Goal: Transaction & Acquisition: Purchase product/service

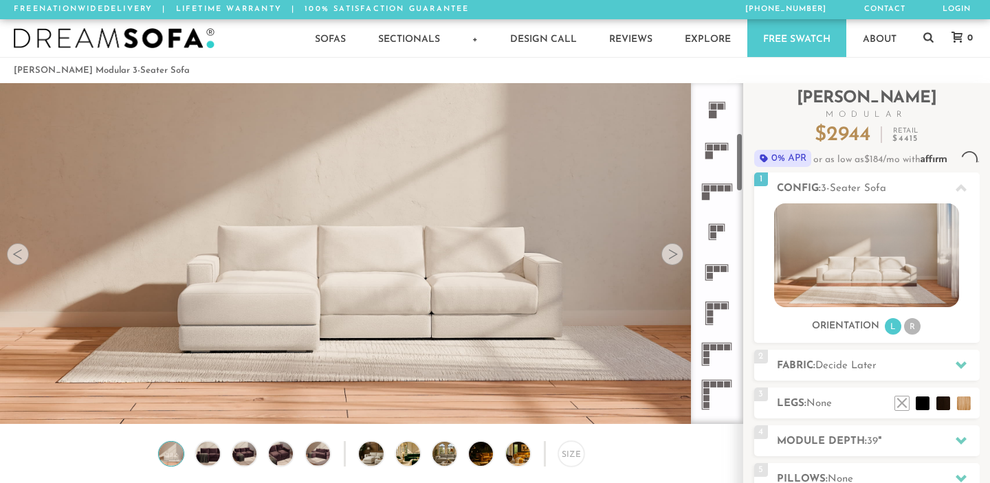
scroll to position [286, 0]
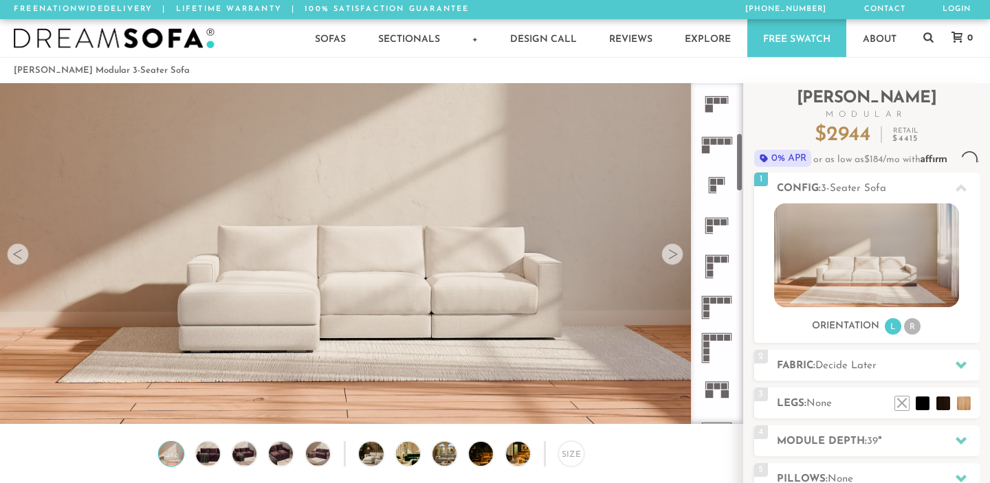
click at [717, 300] on icon at bounding box center [716, 307] width 41 height 41
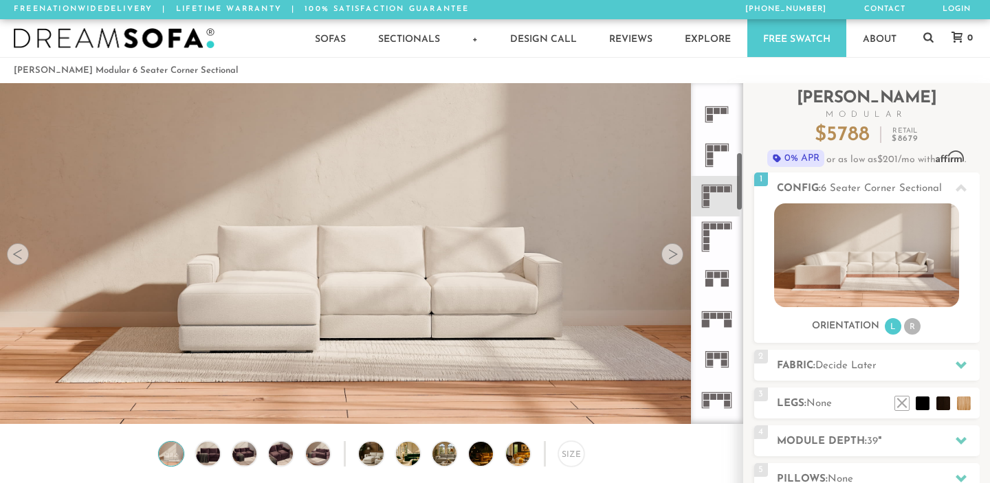
scroll to position [398, 0]
click at [920, 280] on img at bounding box center [866, 255] width 185 height 104
click at [916, 326] on li "R" at bounding box center [912, 326] width 16 height 16
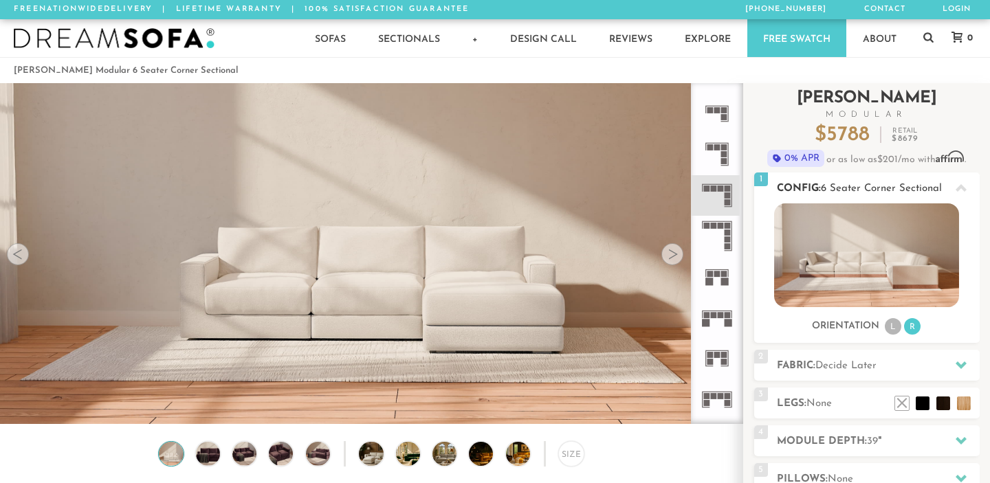
click at [890, 320] on li "L" at bounding box center [892, 326] width 16 height 16
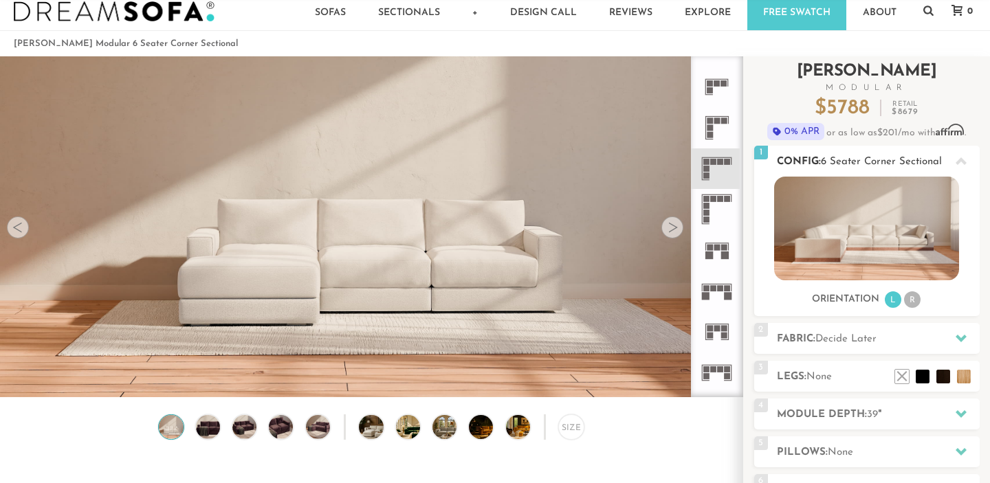
scroll to position [59, 0]
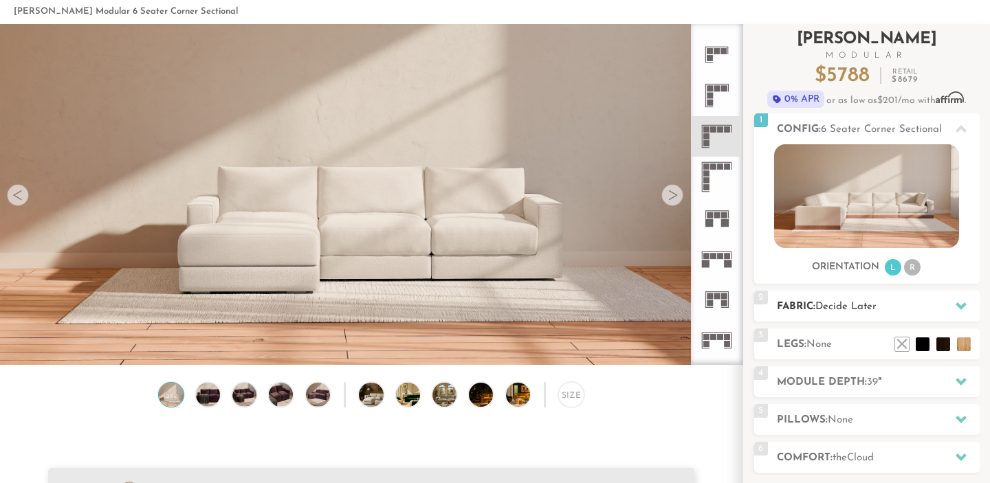
click at [889, 311] on h2 "Fabric: Decide Later" at bounding box center [878, 307] width 203 height 16
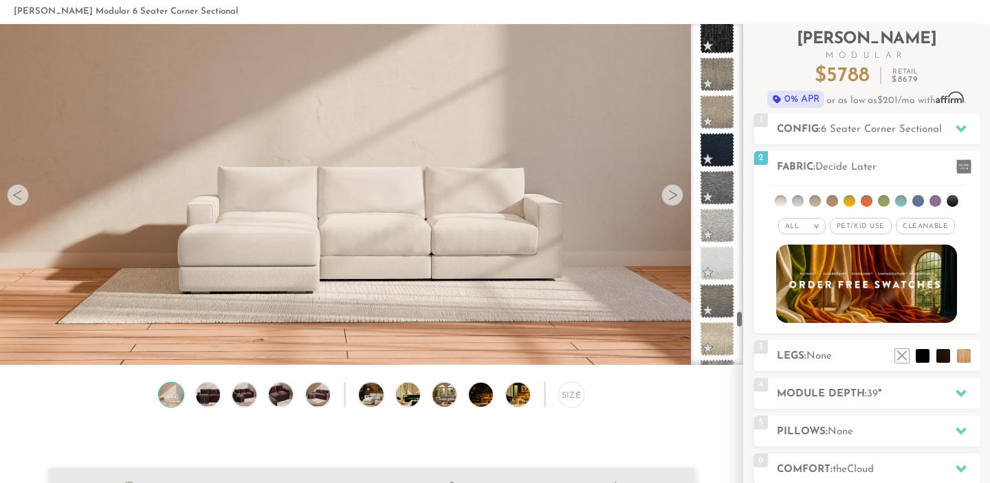
scroll to position [7100, 0]
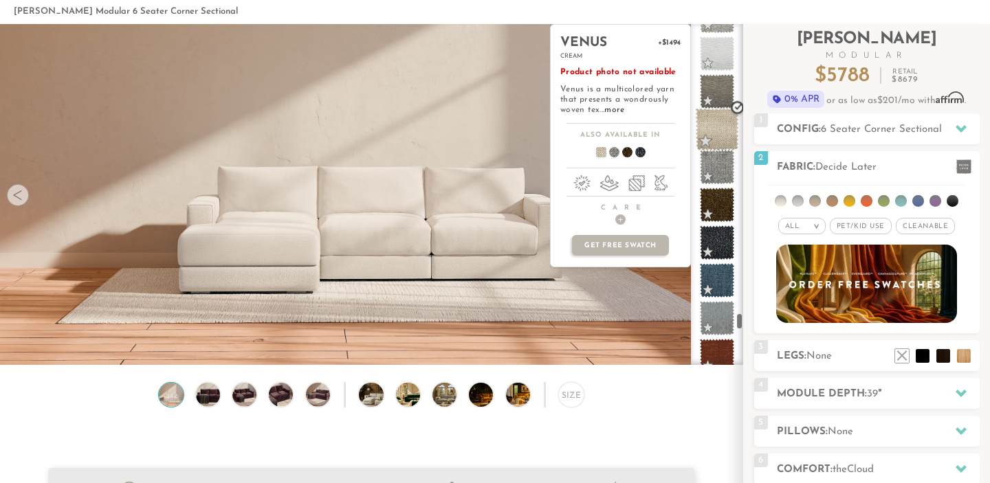
click at [726, 145] on span at bounding box center [716, 129] width 43 height 43
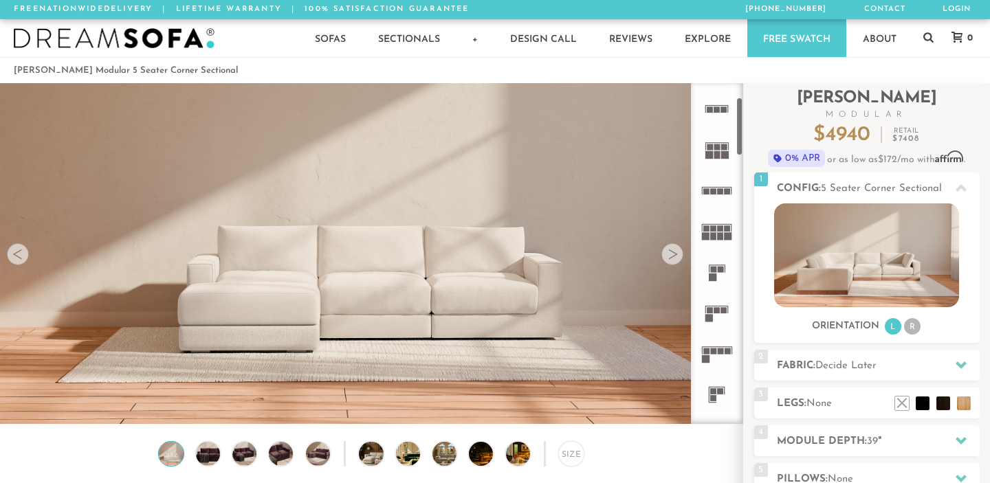
scroll to position [80, 0]
click at [570, 454] on div "Size" at bounding box center [570, 453] width 25 height 25
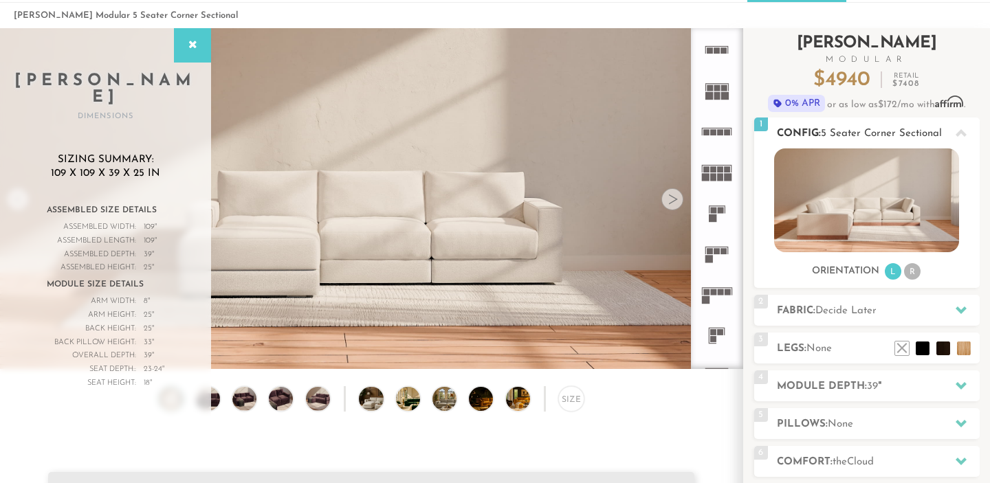
scroll to position [105, 0]
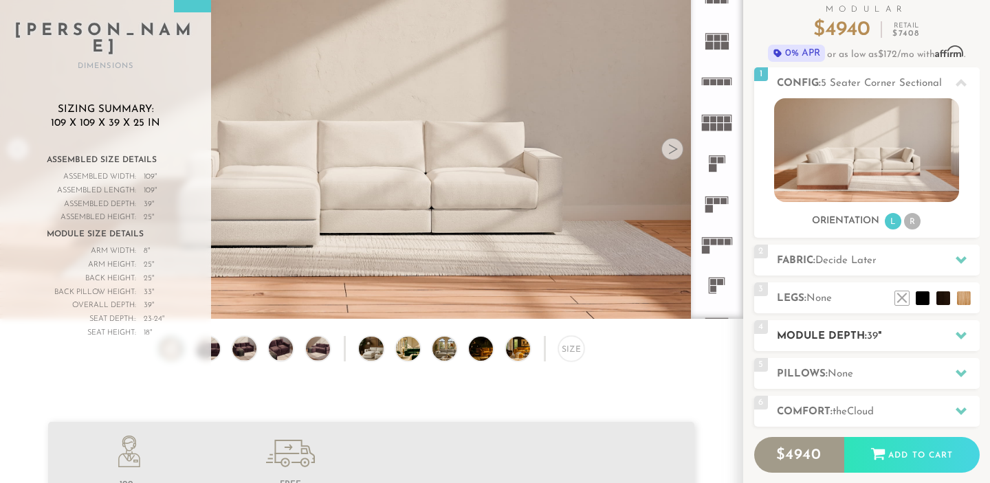
click at [894, 342] on h2 "Module Depth: 39 "" at bounding box center [878, 336] width 203 height 16
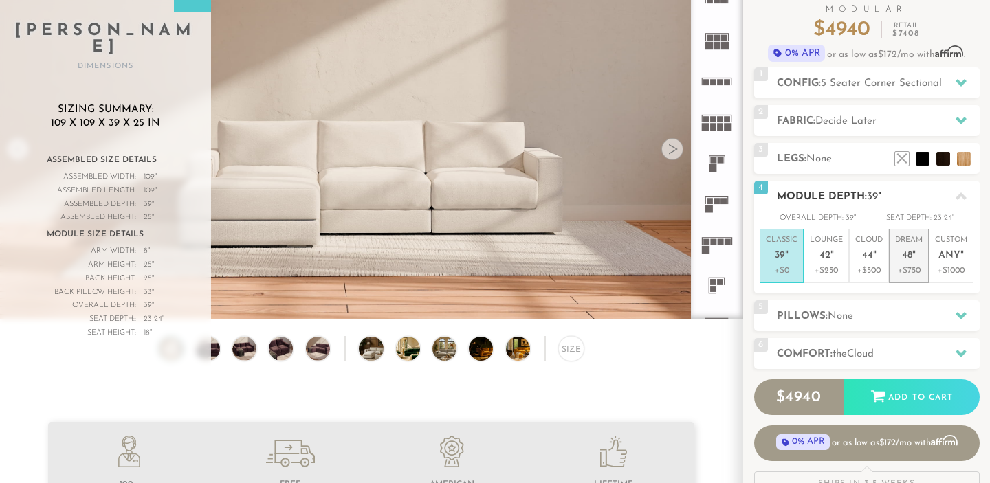
click at [918, 253] on p "Dream 48 "" at bounding box center [908, 250] width 27 height 30
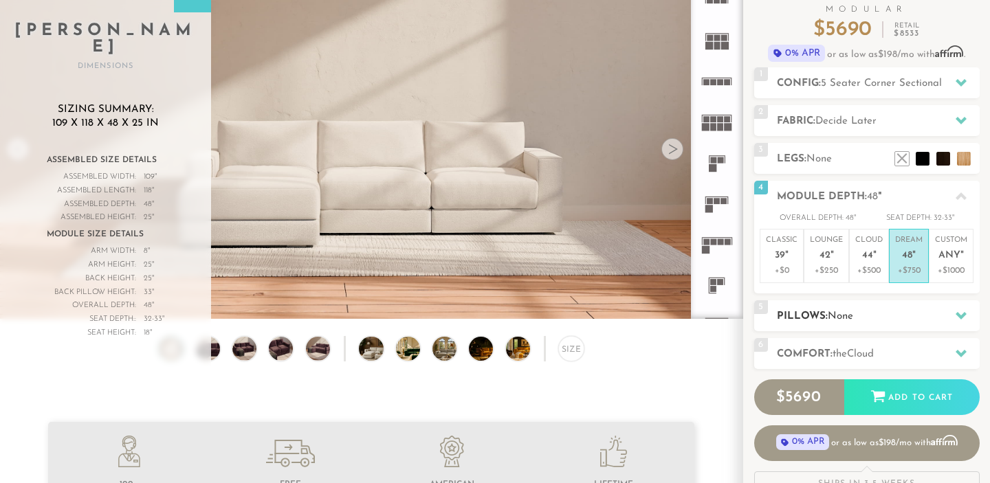
click at [906, 304] on div "5 Pillows: None" at bounding box center [866, 315] width 225 height 31
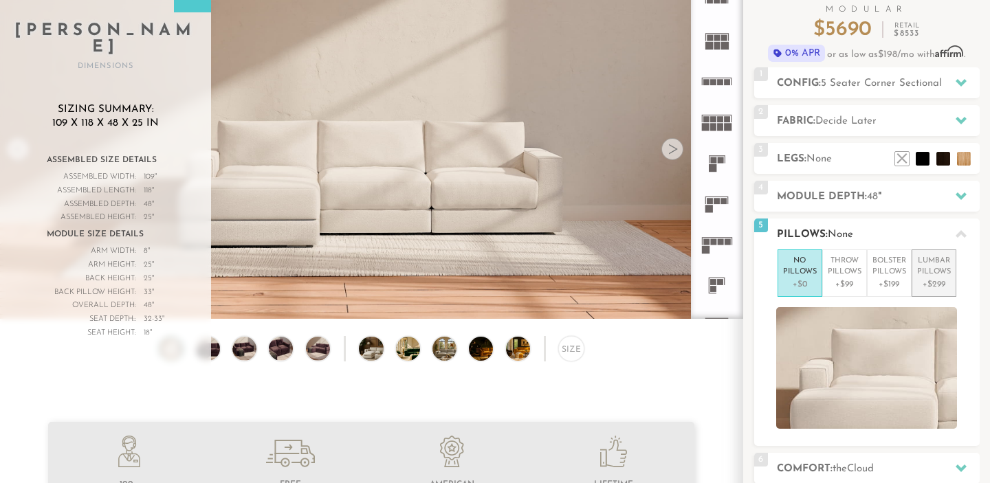
click at [944, 275] on p "Lumbar Pillows" at bounding box center [934, 267] width 34 height 23
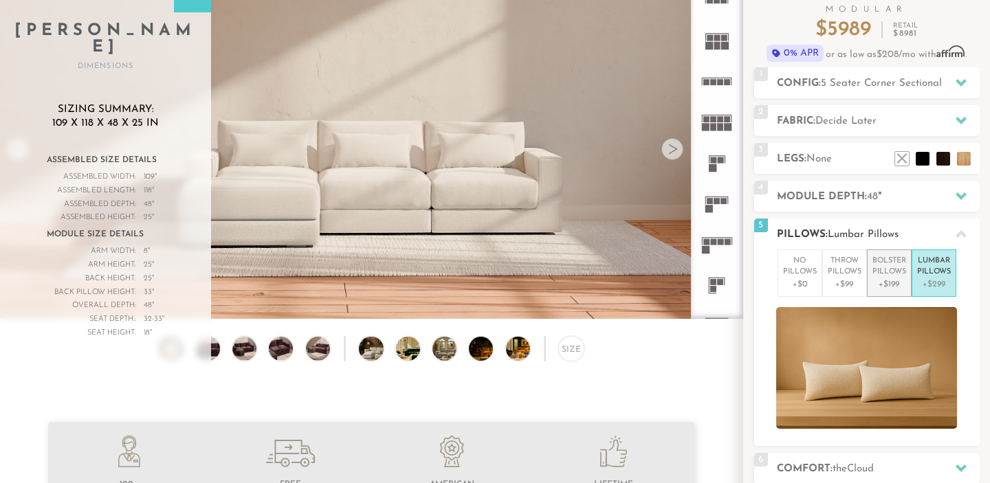
click at [895, 273] on p "Bolster Pillows" at bounding box center [889, 267] width 34 height 23
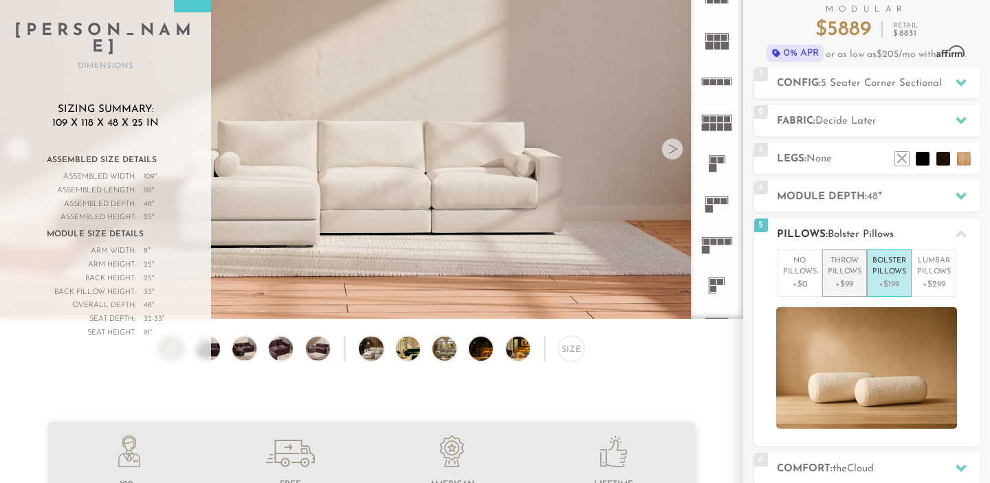
click at [847, 270] on p "Throw Pillows" at bounding box center [844, 267] width 34 height 23
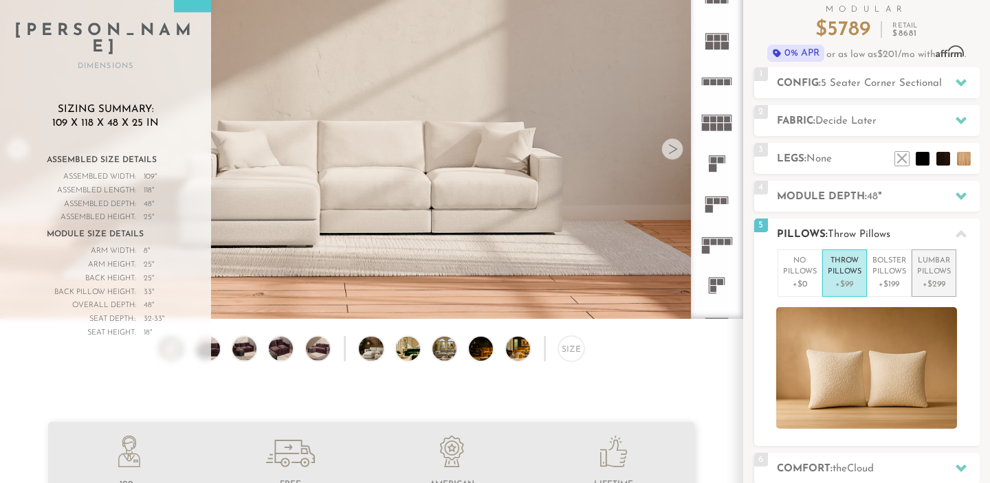
click at [926, 278] on p "+$299" at bounding box center [934, 284] width 34 height 12
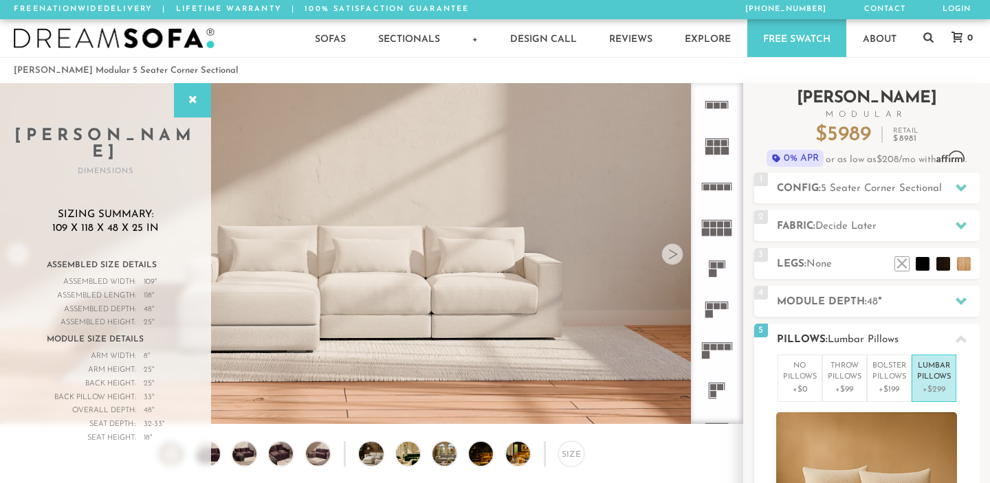
scroll to position [0, 0]
click at [858, 257] on h2 "Legs: None" at bounding box center [878, 264] width 203 height 16
click at [919, 264] on li at bounding box center [901, 243] width 55 height 55
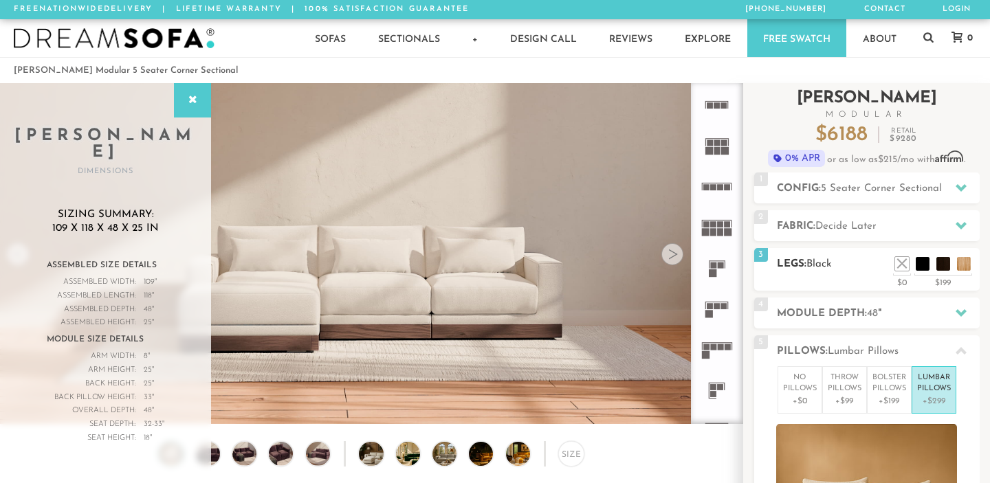
click at [863, 275] on div "3 Legs: Black $0 $199 Nailheads:" at bounding box center [866, 269] width 225 height 43
click at [902, 269] on li at bounding box center [881, 243] width 55 height 55
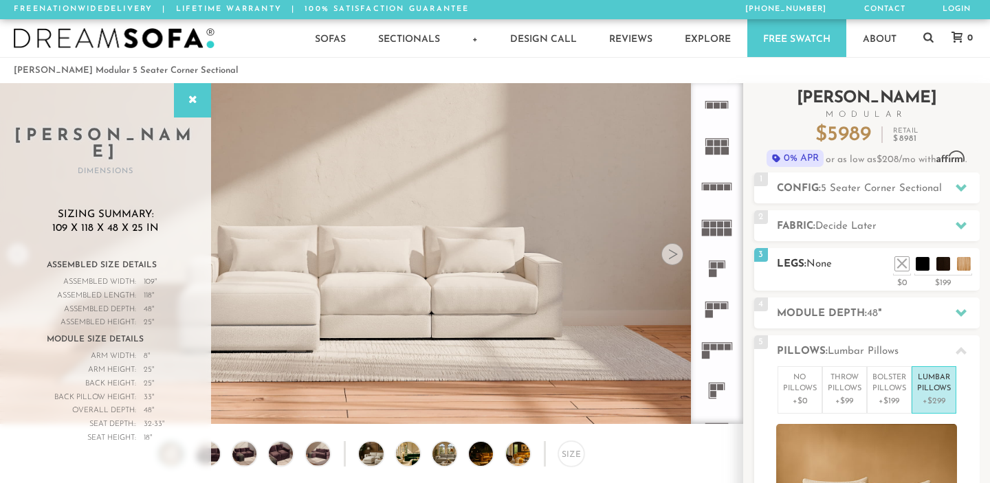
click at [932, 270] on ul at bounding box center [932, 260] width 82 height 21
click at [941, 269] on li at bounding box center [922, 243] width 55 height 55
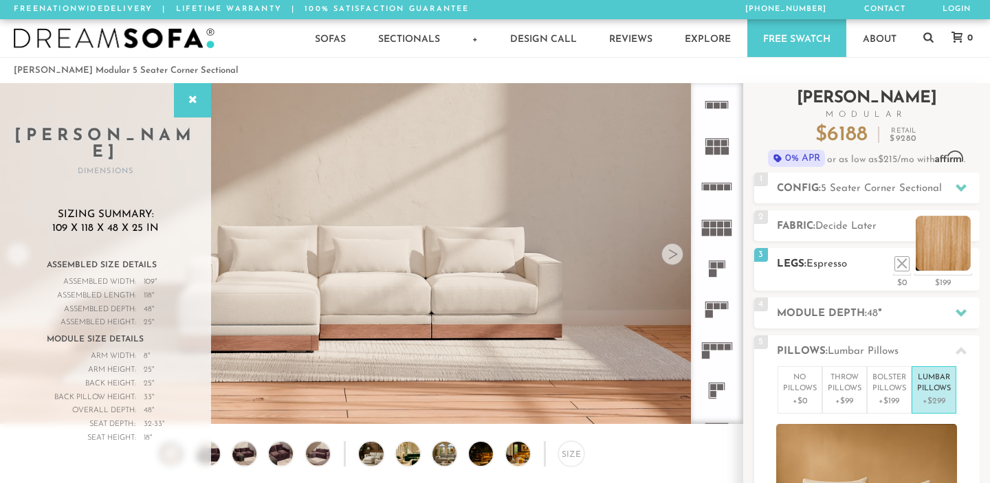
click at [966, 268] on li at bounding box center [942, 243] width 55 height 55
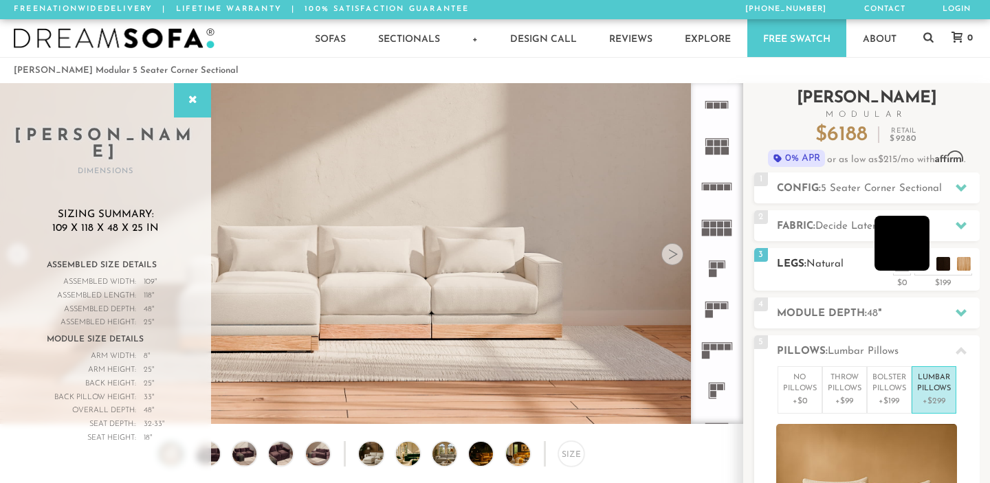
click at [920, 261] on li at bounding box center [901, 243] width 55 height 55
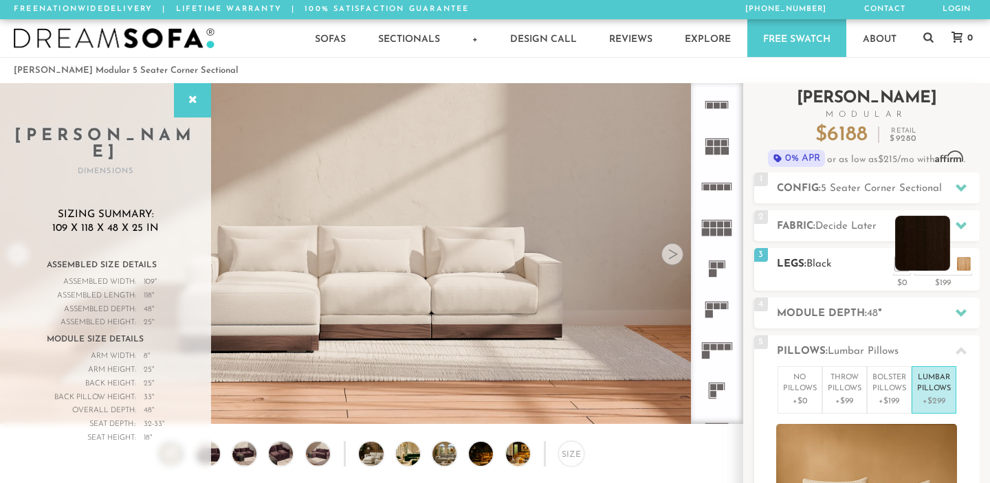
click at [946, 268] on li at bounding box center [922, 243] width 55 height 55
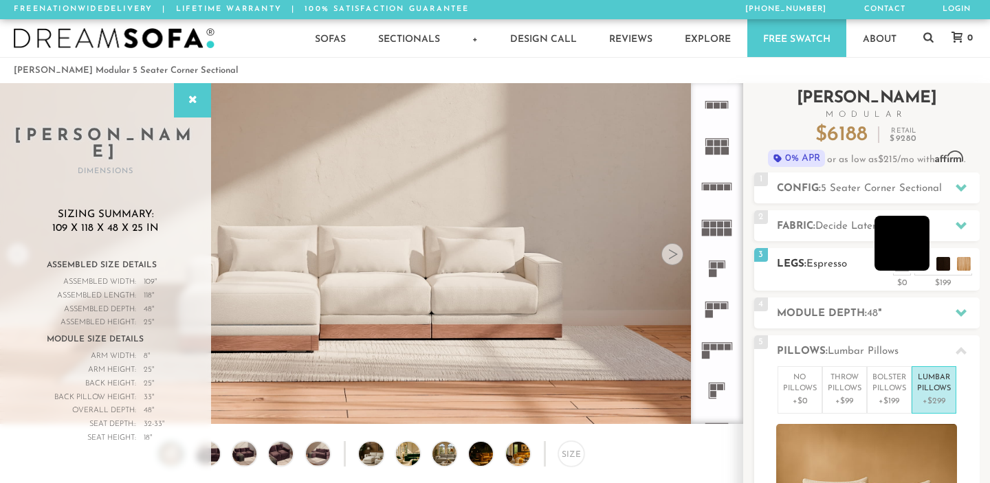
click at [925, 267] on li at bounding box center [901, 243] width 55 height 55
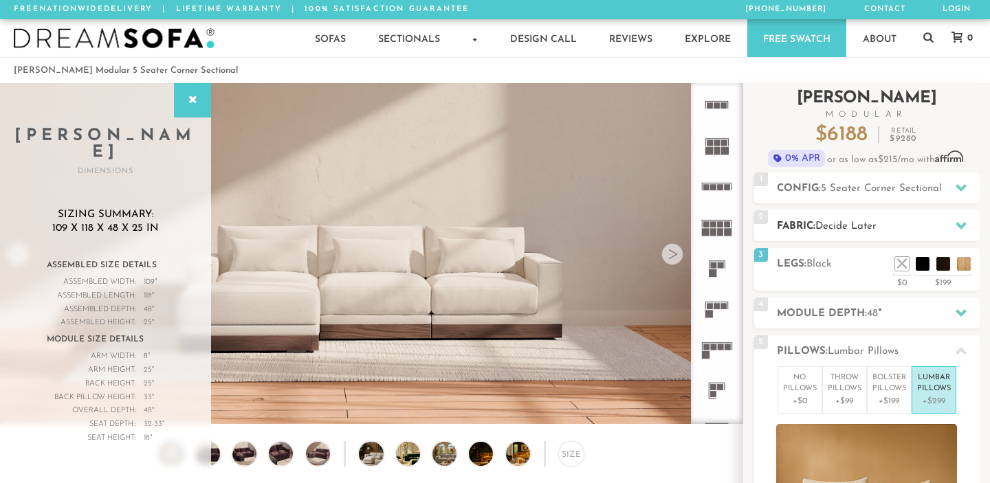
click at [892, 223] on h2 "Fabric: Decide Later" at bounding box center [878, 227] width 203 height 16
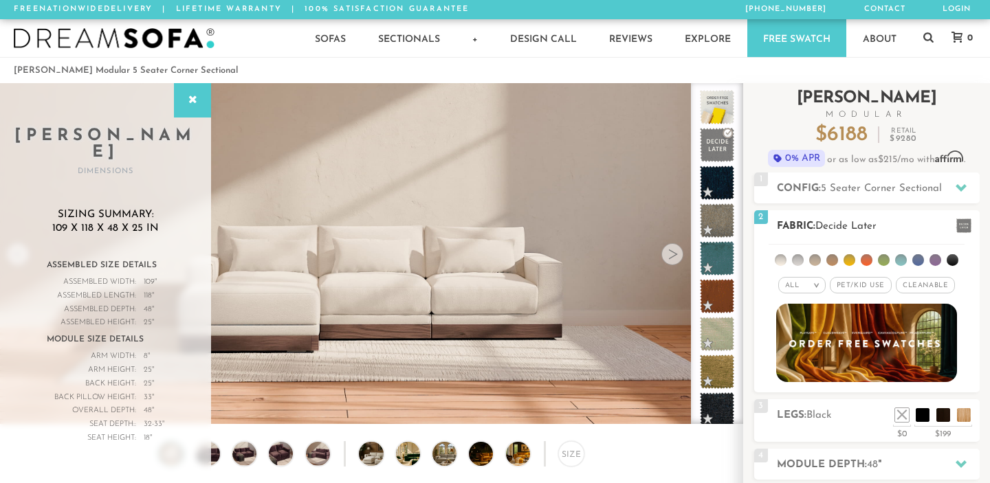
click at [884, 283] on span "Pet/Kid Use x" at bounding box center [860, 285] width 62 height 16
click at [922, 286] on span "Cleanable x" at bounding box center [929, 285] width 59 height 16
click at [870, 267] on ul at bounding box center [866, 257] width 196 height 25
click at [869, 264] on li at bounding box center [866, 260] width 12 height 12
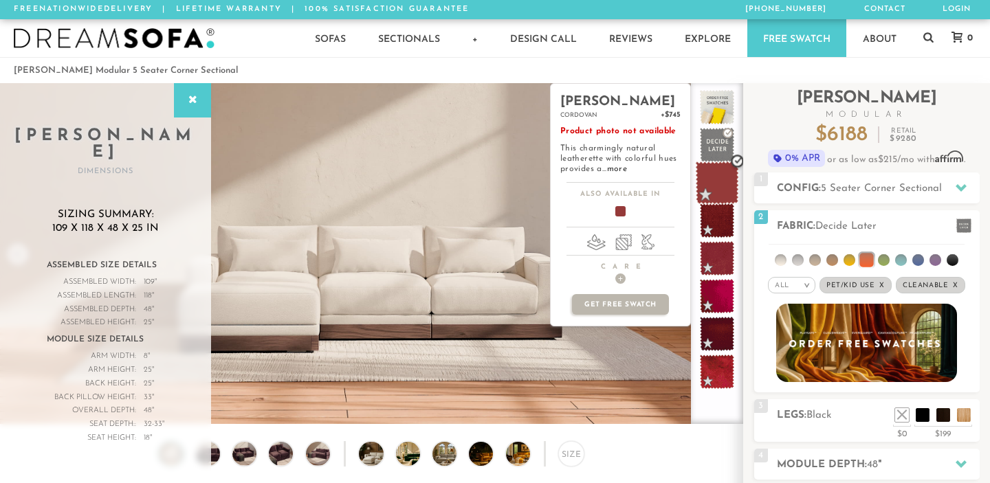
click at [716, 182] on span at bounding box center [716, 182] width 43 height 43
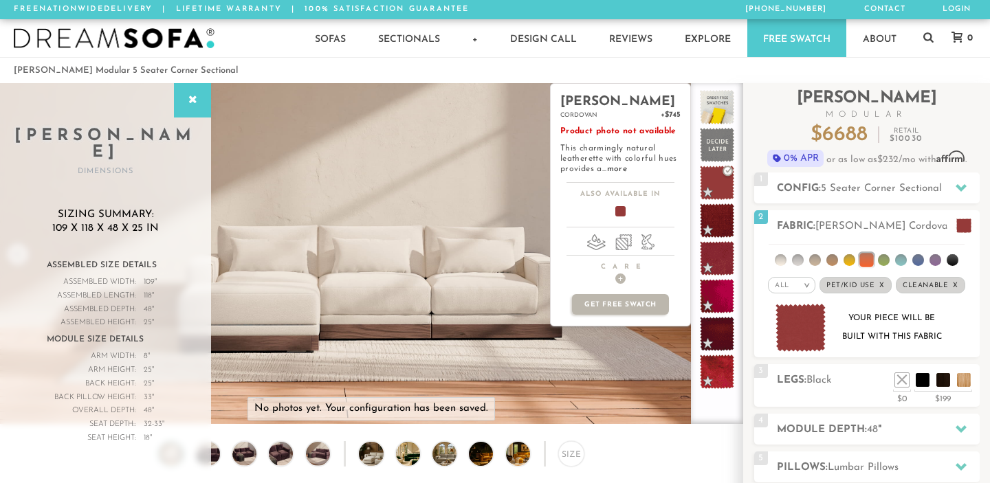
click at [621, 210] on span at bounding box center [614, 213] width 53 height 51
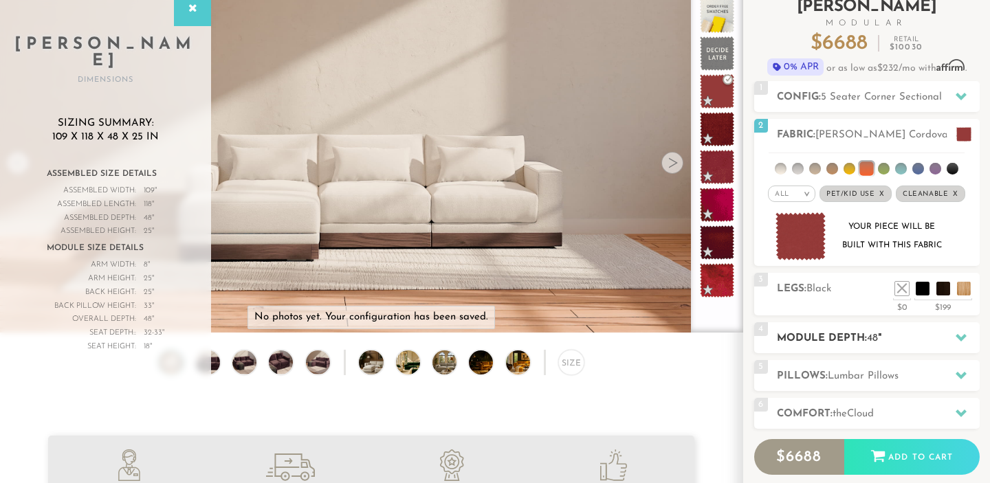
scroll to position [92, 0]
click at [893, 368] on h2 "Pillows: Lumbar Pillows" at bounding box center [878, 376] width 203 height 16
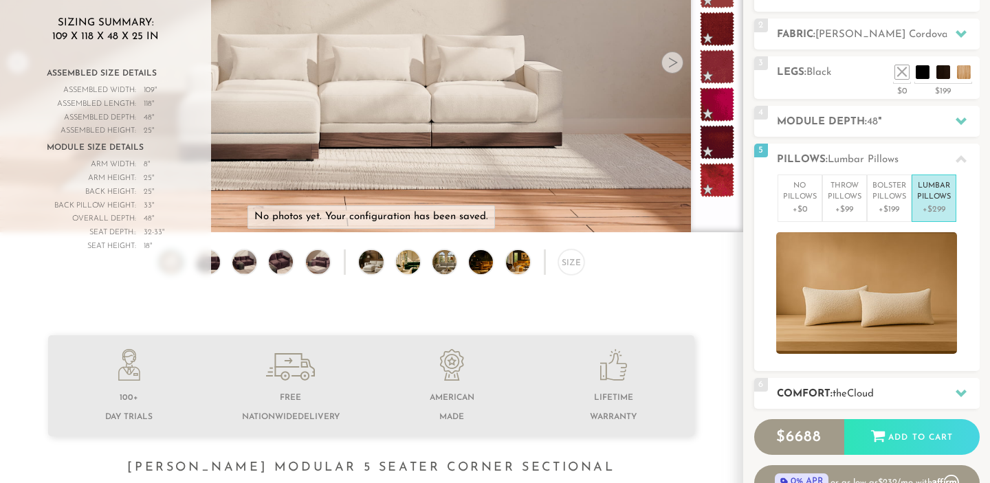
click at [880, 399] on h2 "Comfort: the Cloud" at bounding box center [878, 394] width 203 height 16
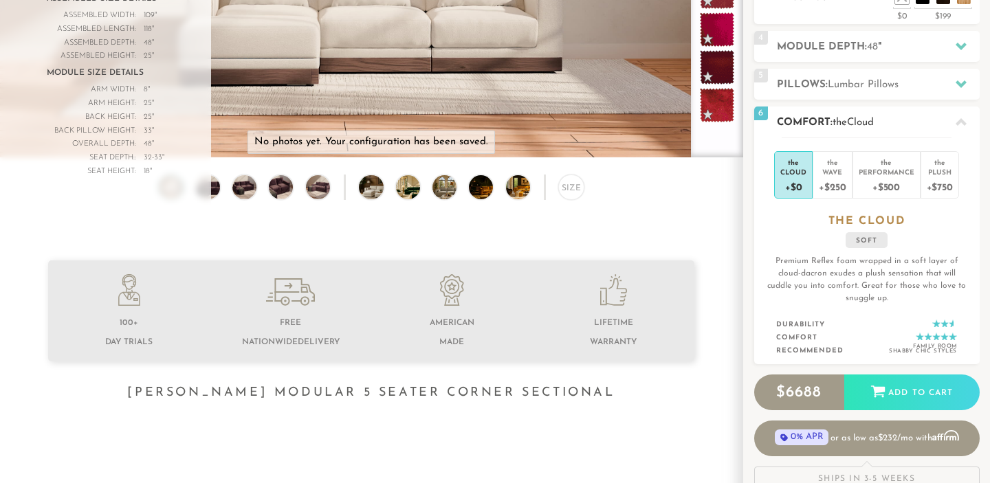
scroll to position [268, 0]
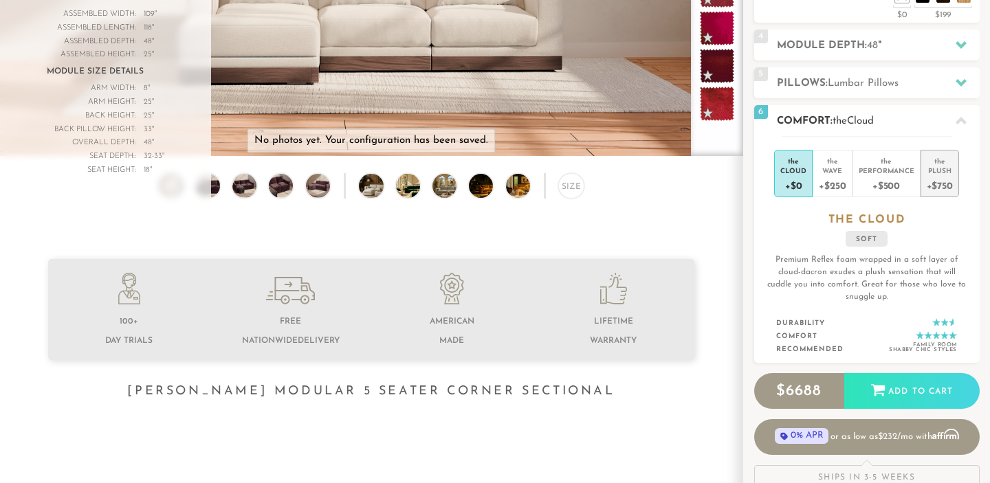
click at [940, 183] on div "+$750" at bounding box center [939, 185] width 26 height 20
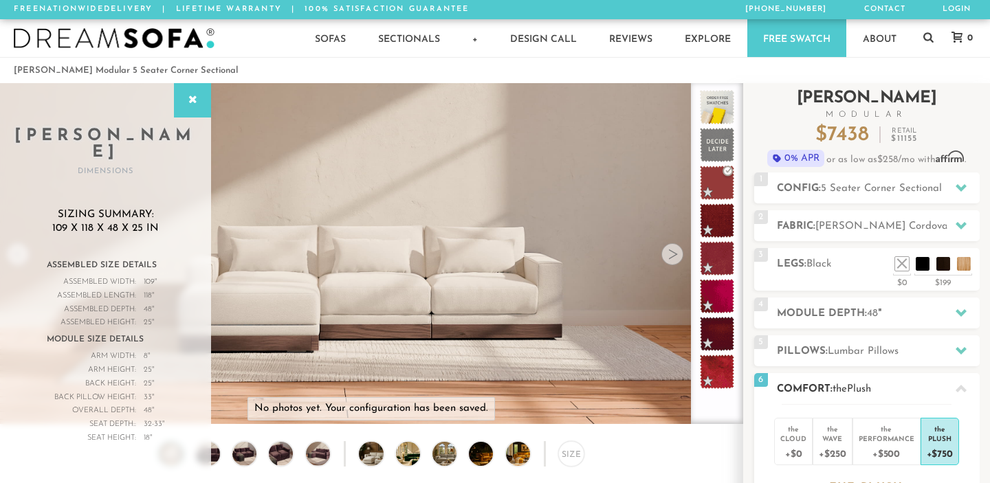
scroll to position [0, 0]
